Goal: Transaction & Acquisition: Purchase product/service

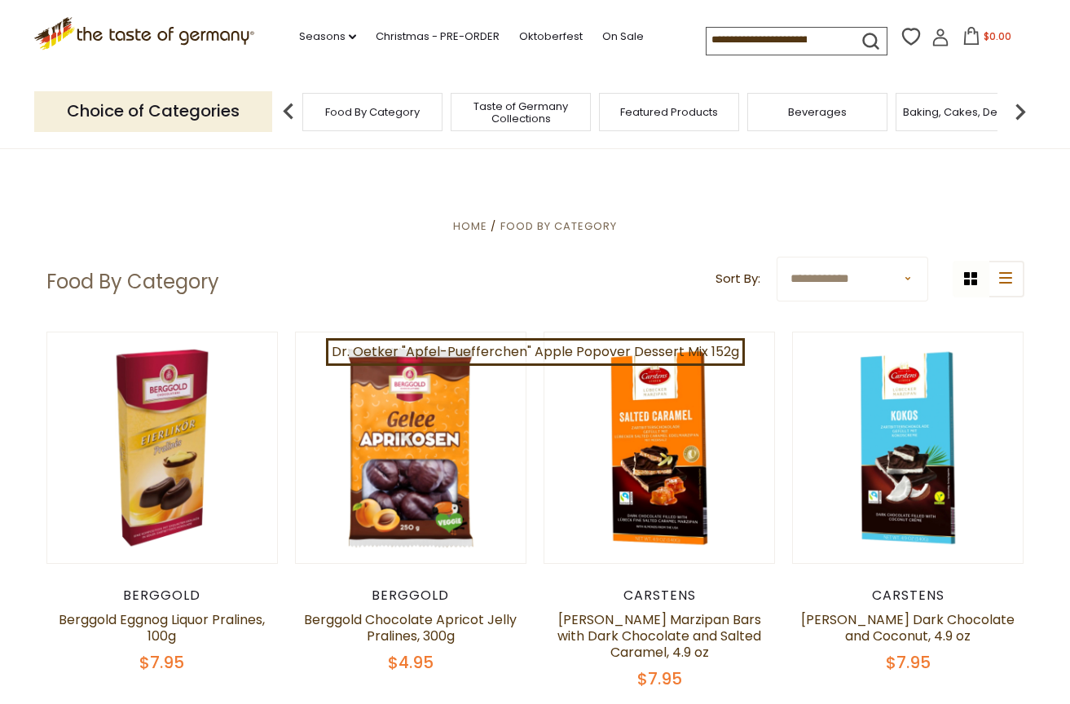
scroll to position [533, 0]
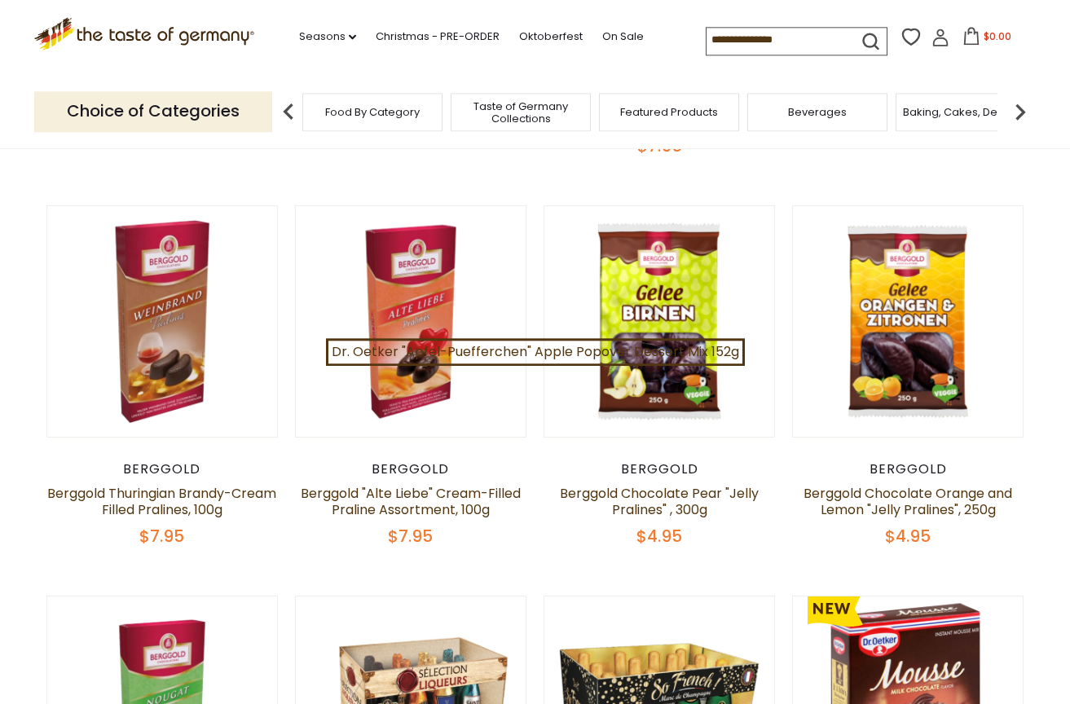
click at [707, 41] on input at bounding box center [776, 39] width 138 height 23
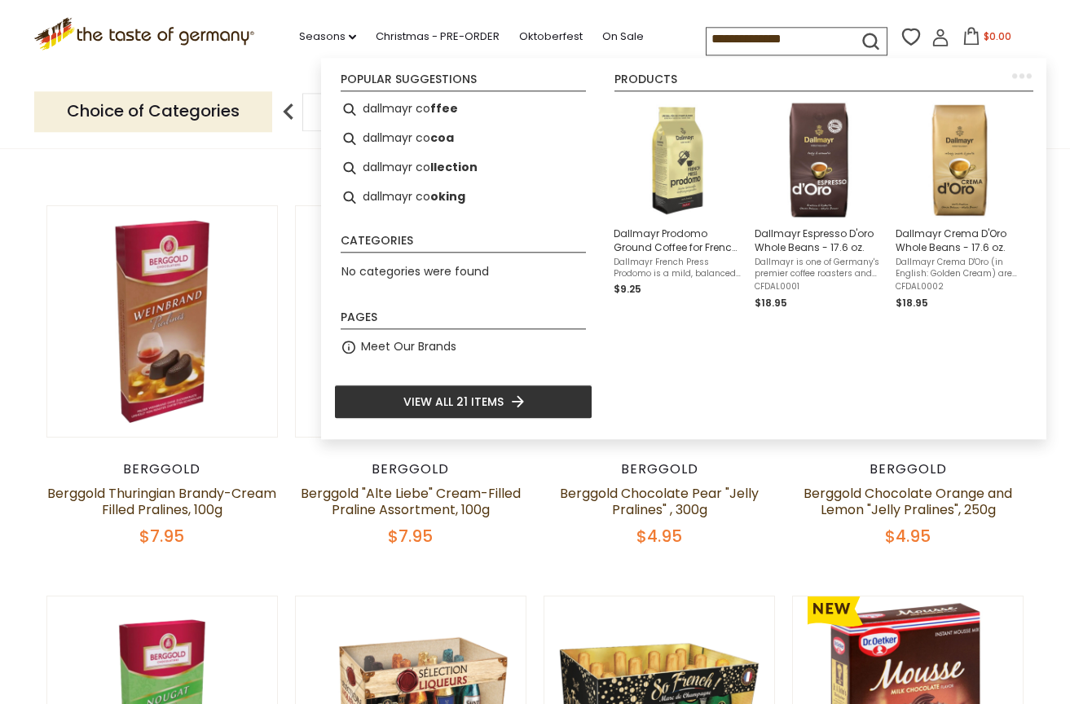
type input "**********"
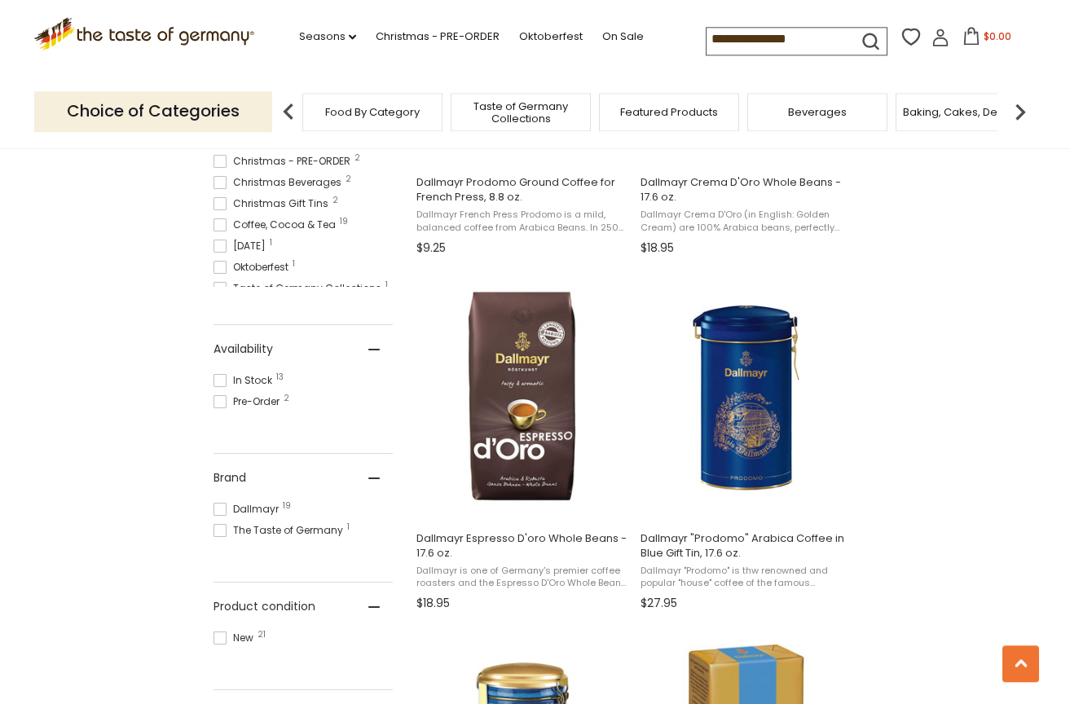
scroll to position [1065, 0]
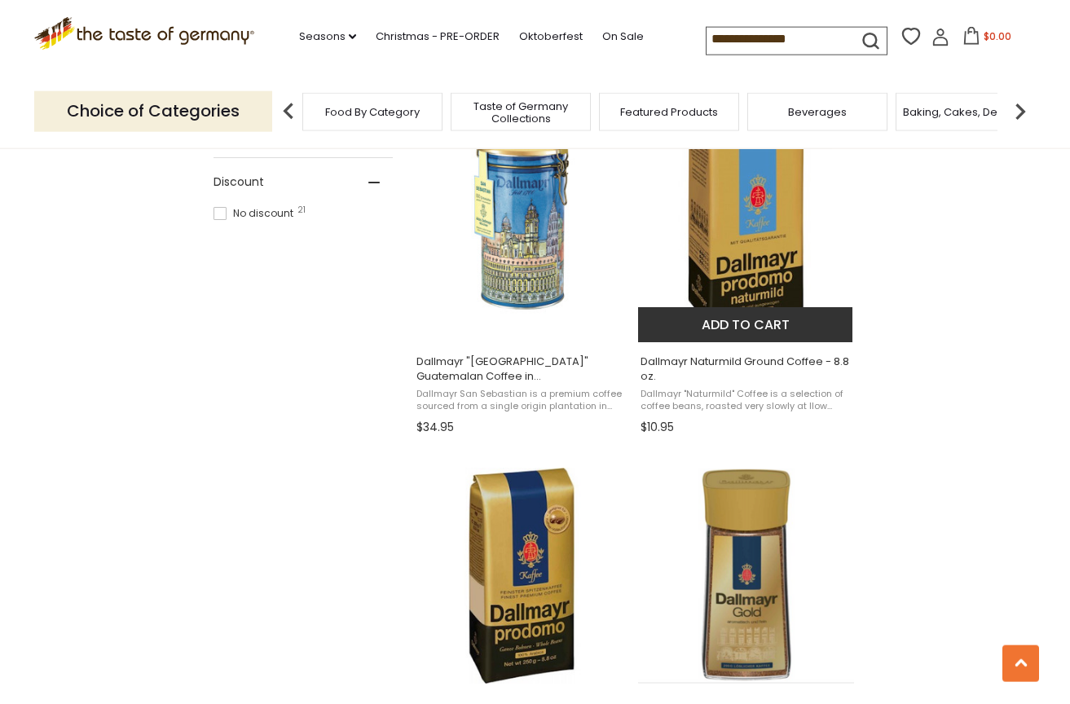
click at [735, 322] on button "Add to cart" at bounding box center [745, 324] width 214 height 35
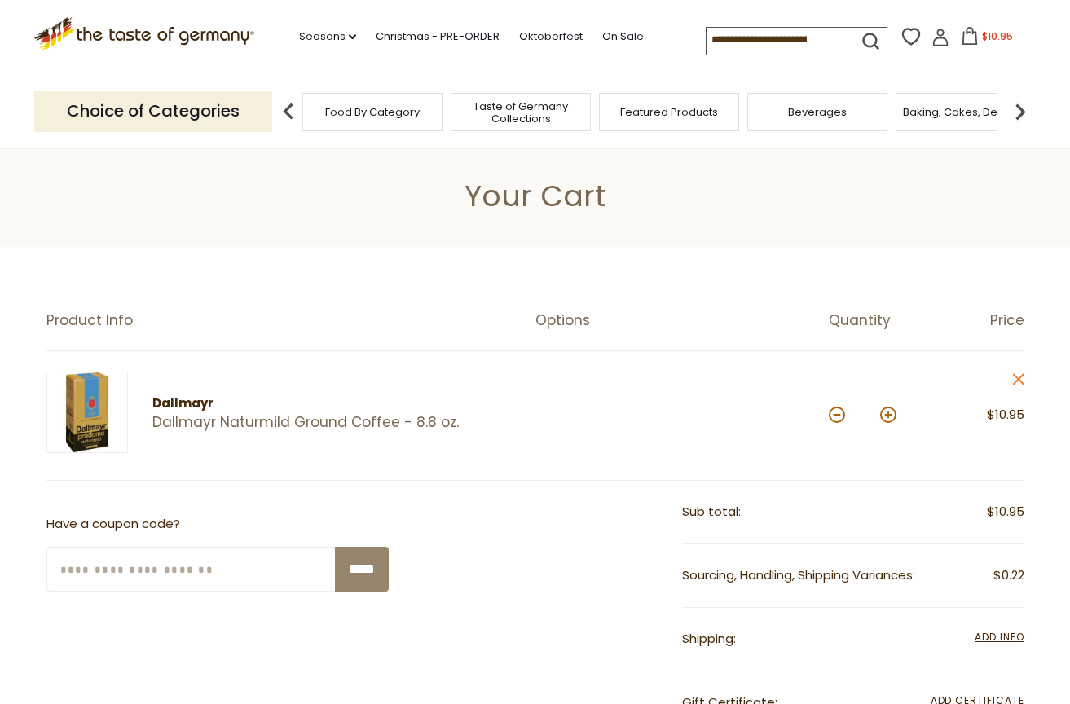
scroll to position [533, 0]
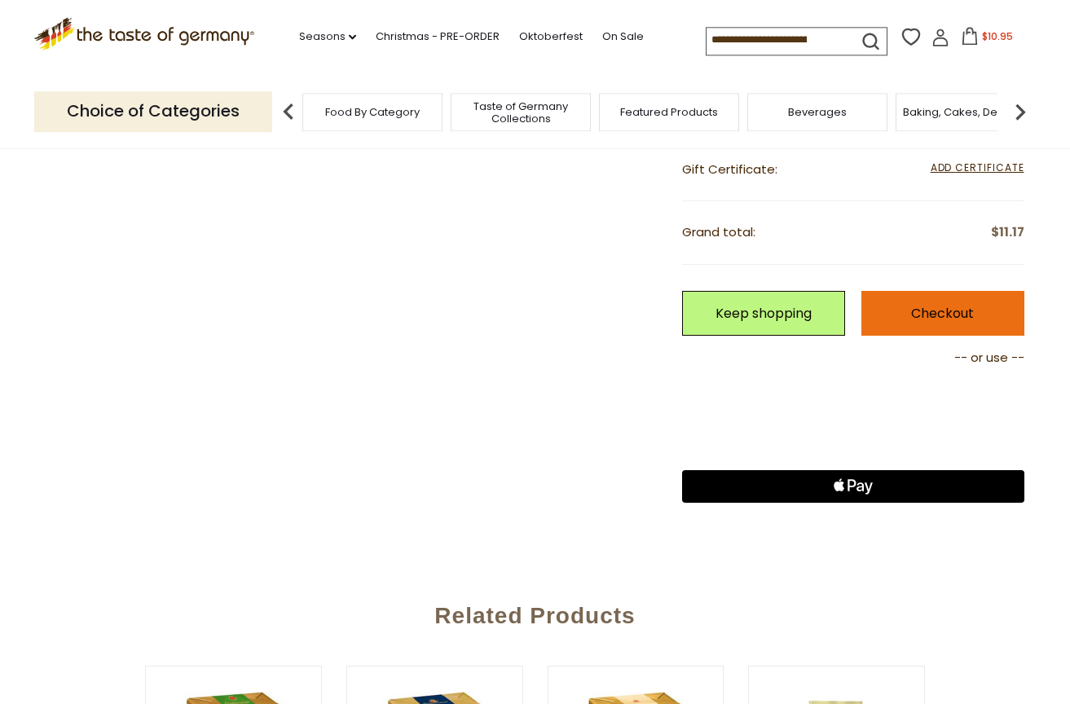
click at [931, 308] on link "Checkout" at bounding box center [942, 313] width 163 height 45
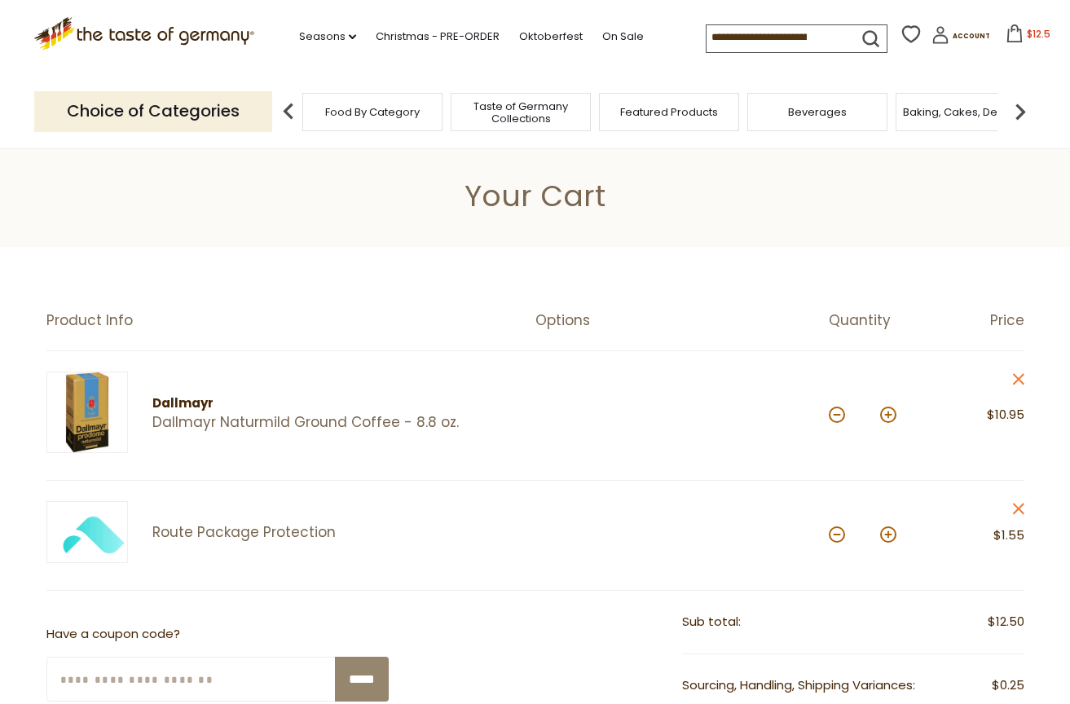
scroll to position [533, 0]
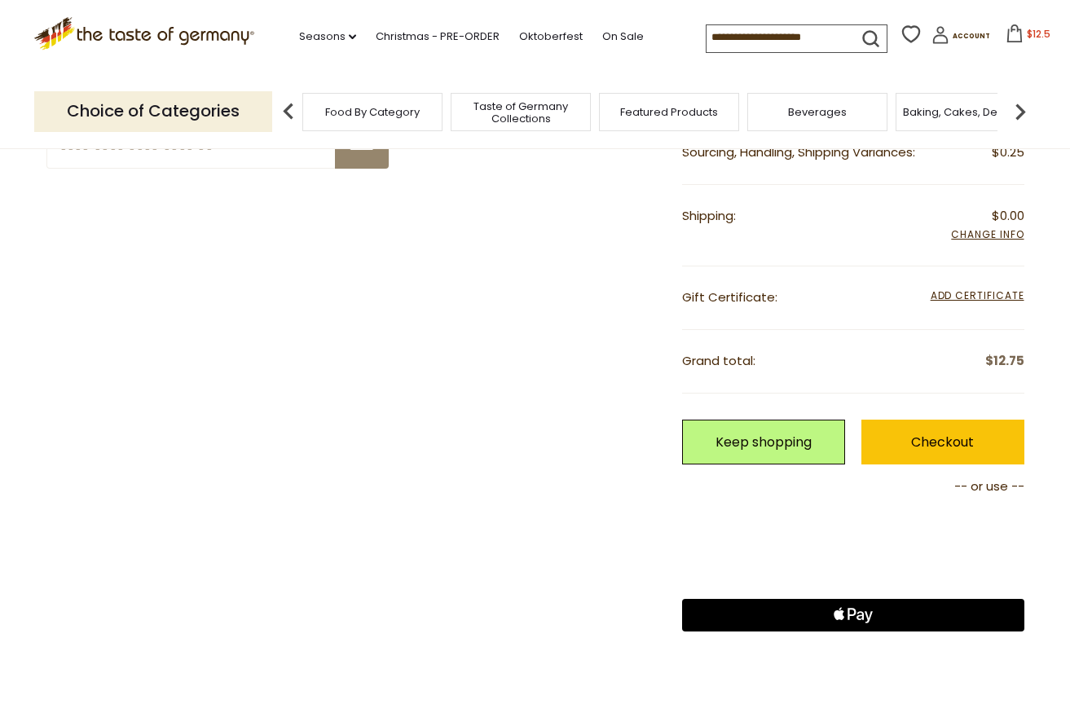
click at [1006, 33] on icon at bounding box center [1015, 33] width 18 height 18
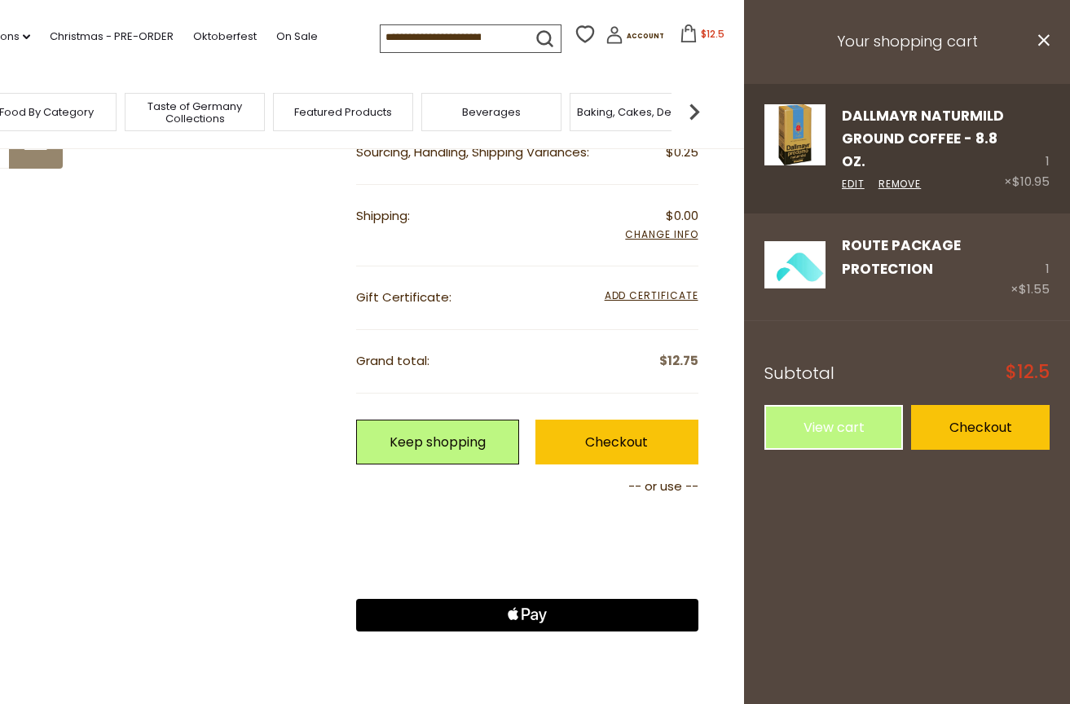
click at [791, 129] on img at bounding box center [794, 134] width 61 height 61
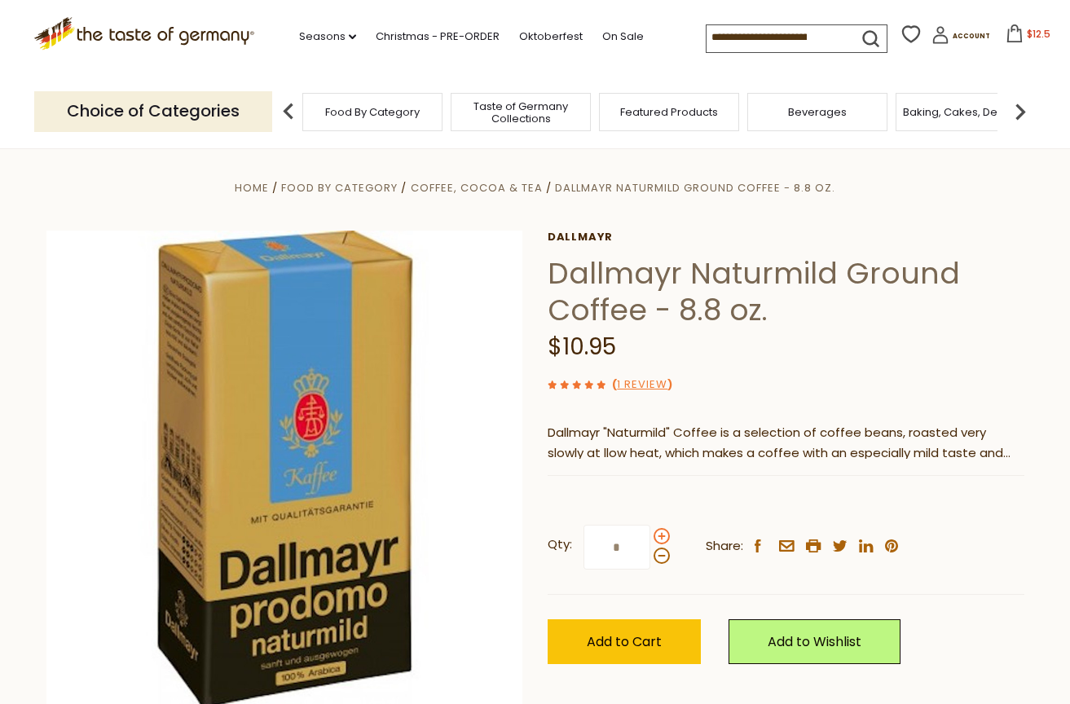
click at [659, 535] on span at bounding box center [662, 536] width 16 height 16
click at [650, 535] on input "*" at bounding box center [616, 547] width 67 height 45
click at [658, 550] on span at bounding box center [662, 556] width 16 height 16
click at [650, 550] on input "*" at bounding box center [616, 547] width 67 height 45
type input "*"
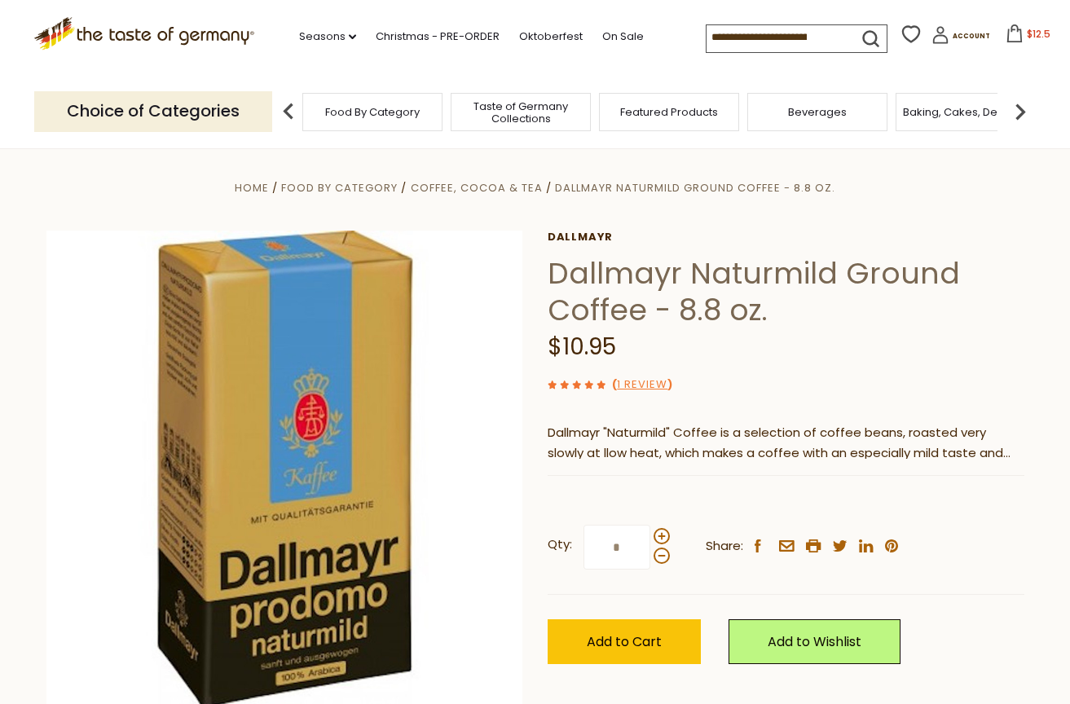
click at [1006, 33] on icon at bounding box center [1015, 33] width 18 height 18
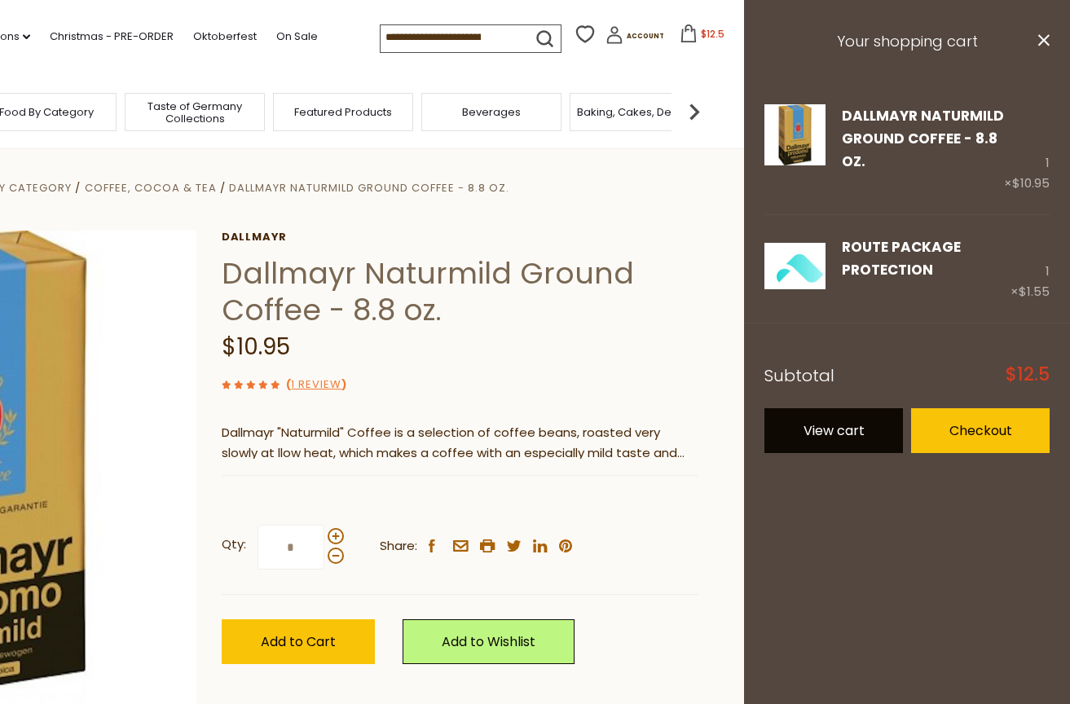
click at [839, 427] on link "View cart" at bounding box center [833, 430] width 139 height 45
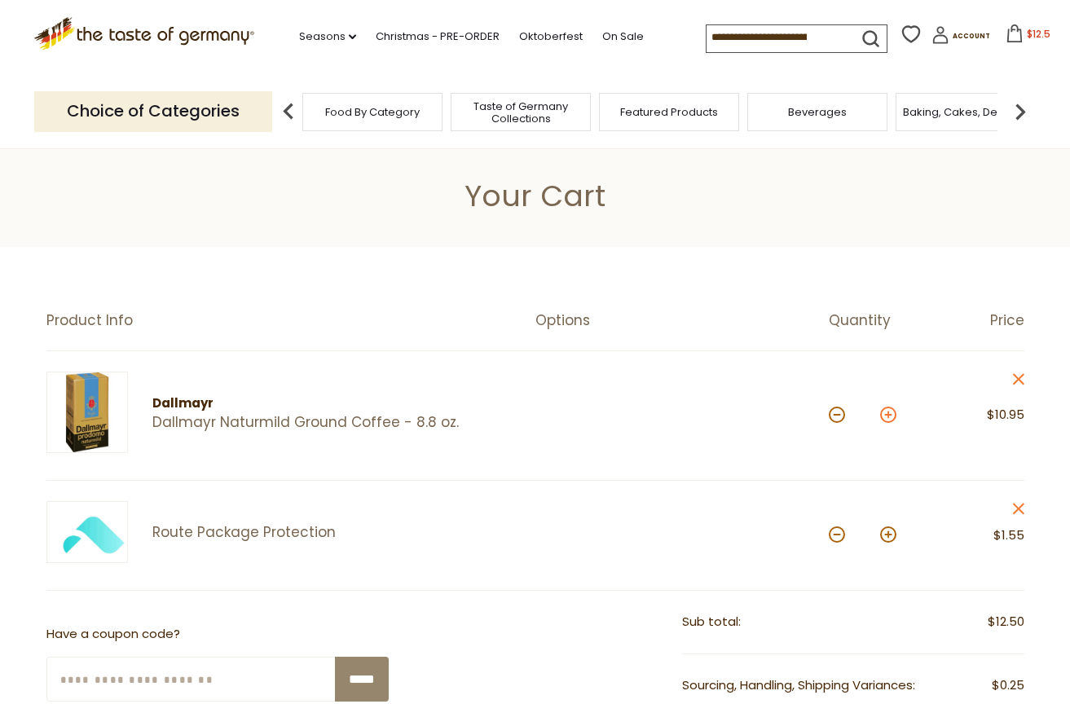
click at [887, 410] on button at bounding box center [888, 415] width 16 height 16
type input "*"
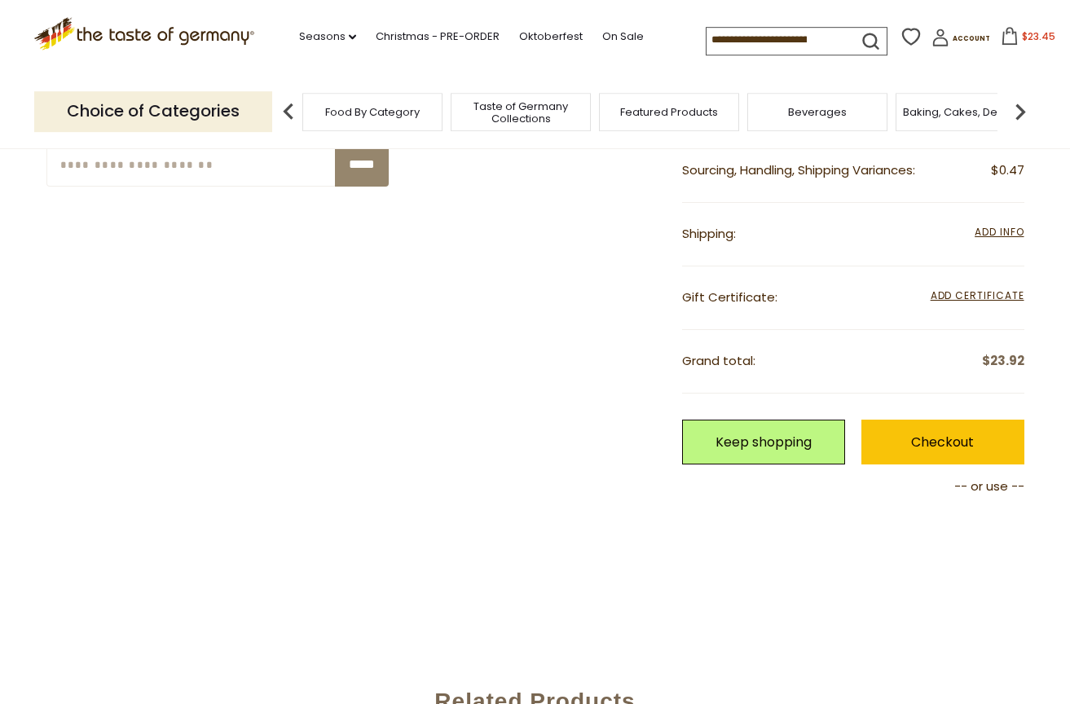
scroll to position [533, 0]
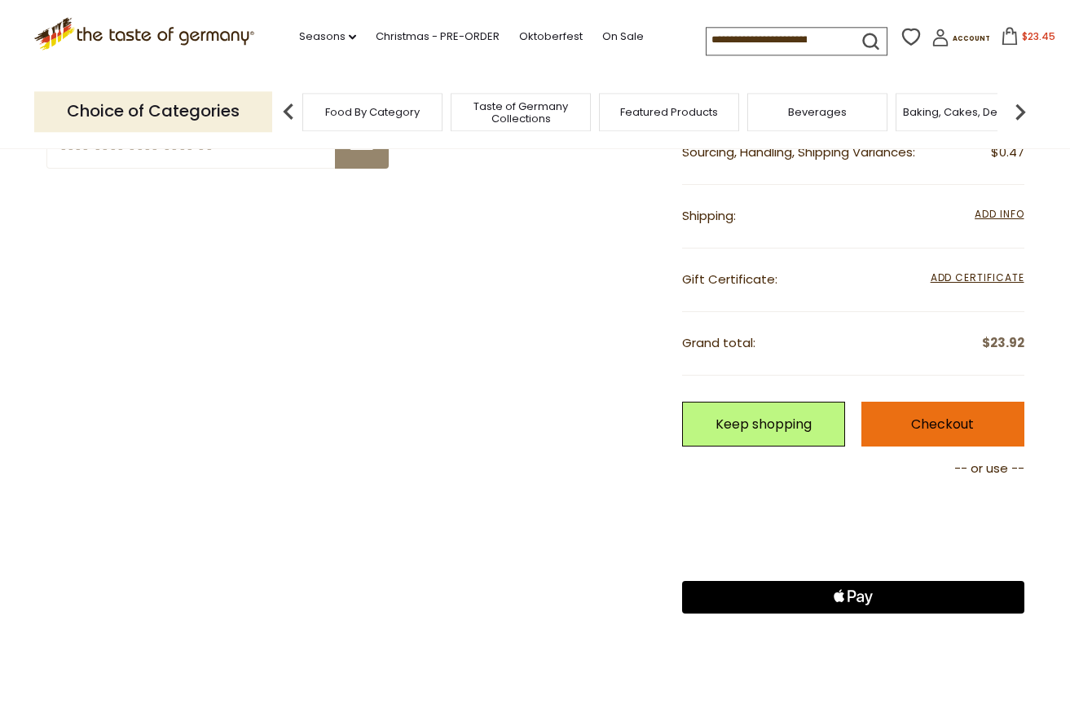
click at [937, 420] on link "Checkout" at bounding box center [942, 424] width 163 height 45
